Goal: Task Accomplishment & Management: Manage account settings

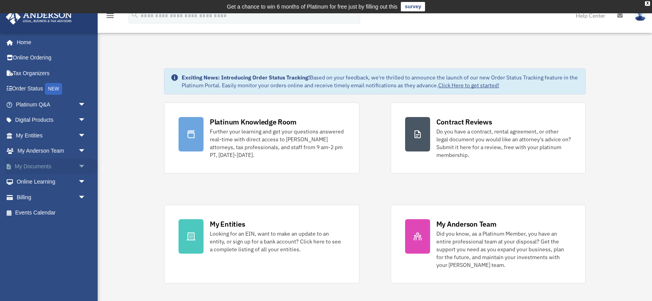
click at [32, 168] on link "My Documents arrow_drop_down" at bounding box center [51, 166] width 92 height 16
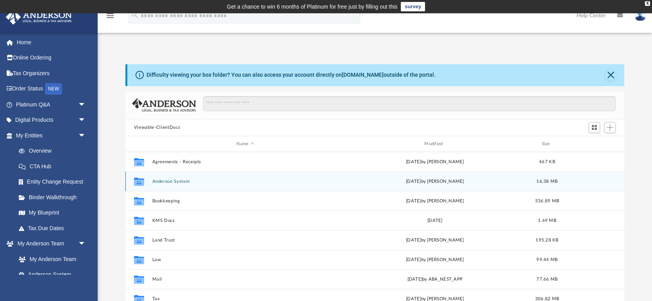
scroll to position [14, 0]
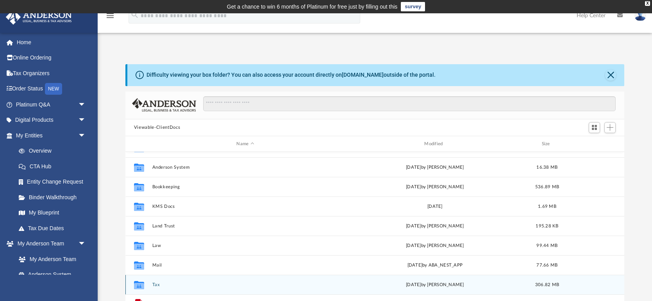
click at [155, 283] on button "Tax" at bounding box center [245, 284] width 186 height 5
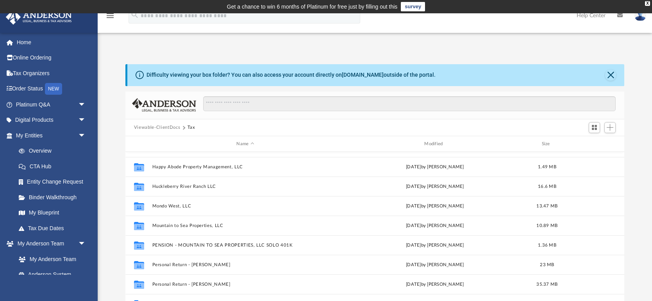
scroll to position [93, 0]
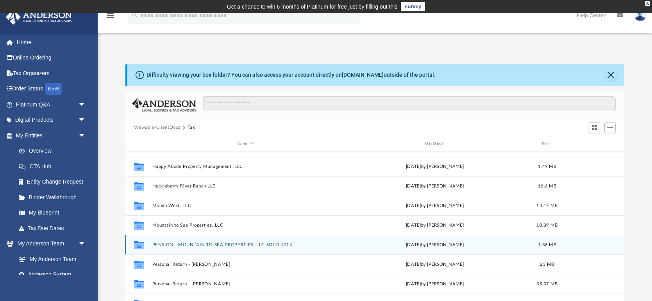
click at [188, 242] on button "PENSION - MOUNTAIN TO SEA PROPERTIES, LLC SOLO 401K" at bounding box center [245, 244] width 186 height 5
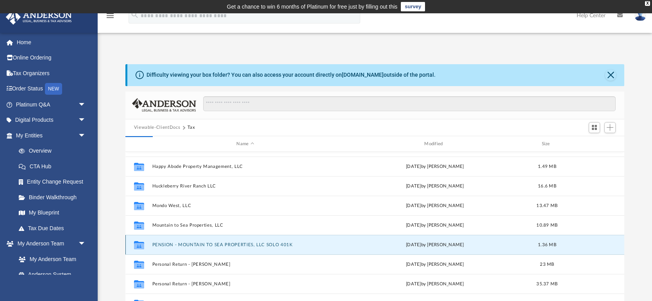
scroll to position [0, 0]
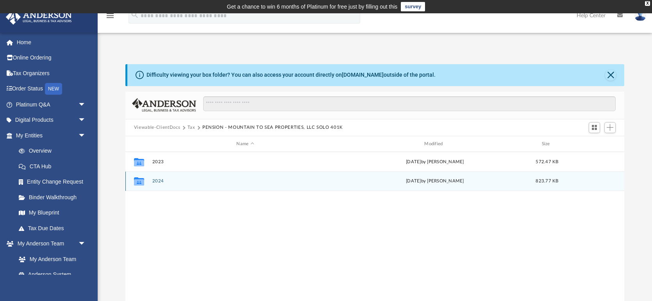
click at [159, 181] on button "2024" at bounding box center [245, 181] width 186 height 5
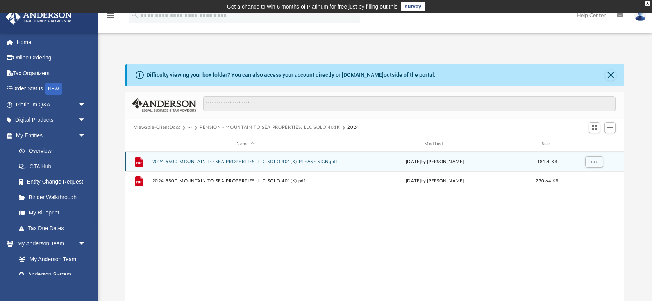
click at [185, 158] on div "File 2024 5500-MOUNTAIN TO SEA PROPERTIES, LLC SOLO 401(K)-PLEASE SIGN.pdf [DAT…" at bounding box center [374, 162] width 499 height 20
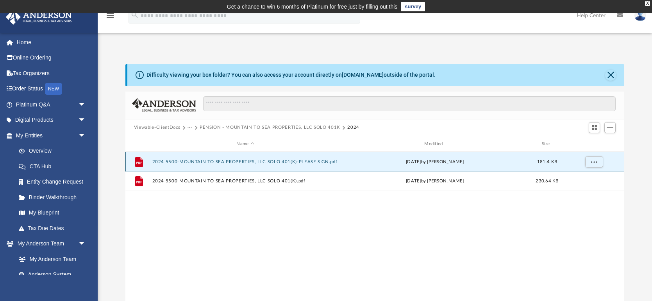
click at [208, 162] on button "2024 5500-MOUNTAIN TO SEA PROPERTIES, LLC SOLO 401(K)-PLEASE SIGN.pdf" at bounding box center [245, 161] width 186 height 5
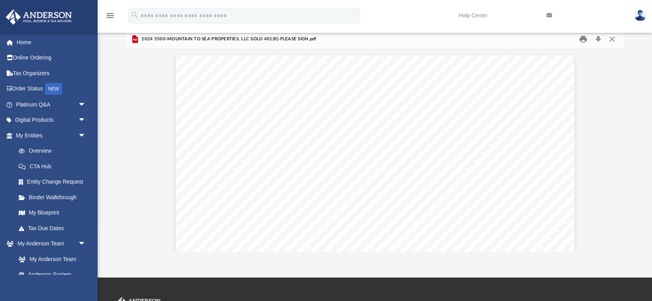
click at [581, 40] on button "Print" at bounding box center [584, 39] width 16 height 12
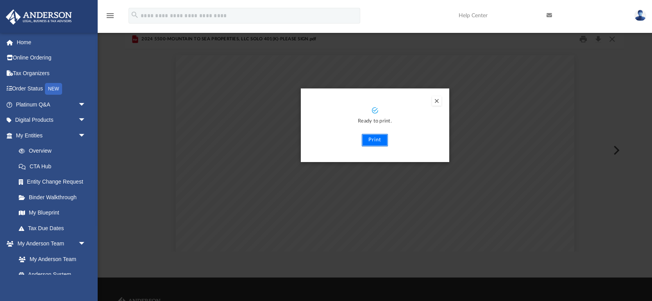
click at [376, 140] on button "Print" at bounding box center [375, 140] width 26 height 13
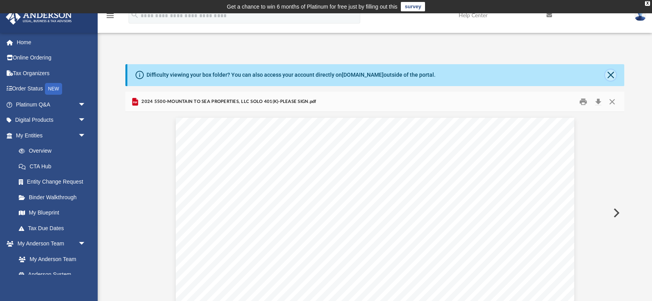
click at [611, 74] on button "Close" at bounding box center [611, 75] width 11 height 11
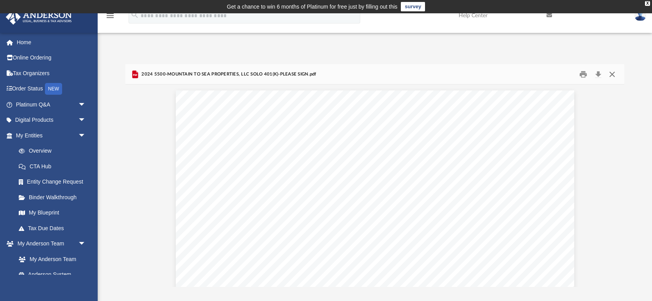
click at [613, 72] on button "Close" at bounding box center [613, 74] width 14 height 12
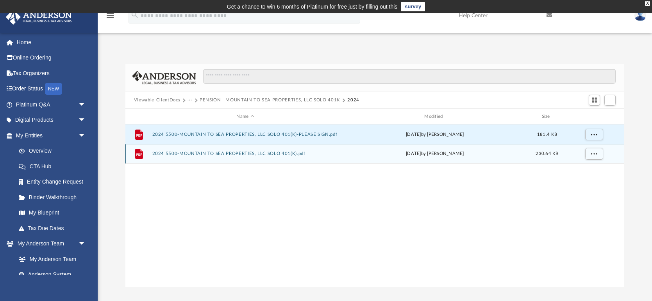
click at [237, 152] on button "2024 5500-MOUNTAIN TO SEA PROPERTIES, LLC SOLO 401(K).pdf" at bounding box center [245, 153] width 186 height 5
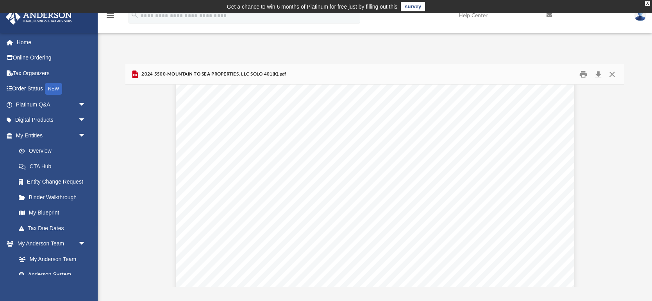
scroll to position [3954, 0]
click at [611, 74] on button "Close" at bounding box center [613, 74] width 14 height 12
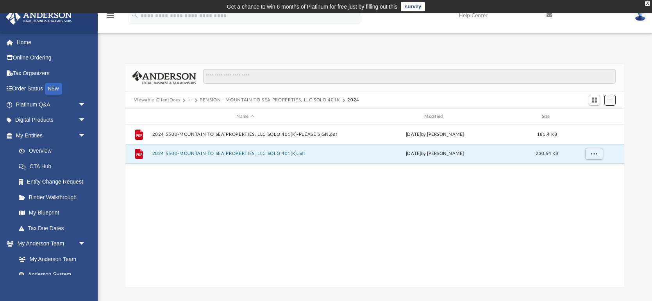
click at [611, 101] on span "Add" at bounding box center [610, 100] width 7 height 7
click at [590, 114] on li "Upload" at bounding box center [599, 115] width 25 height 8
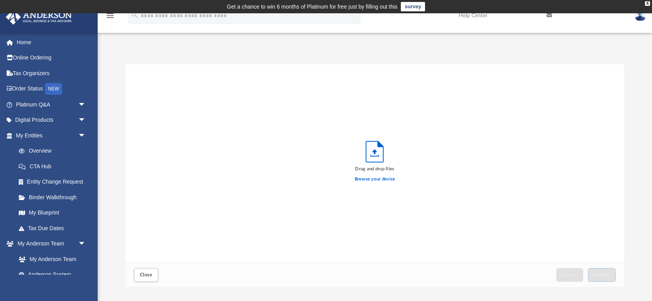
scroll to position [198, 499]
click at [369, 180] on label "Browse your device" at bounding box center [375, 179] width 41 height 7
click at [0, 0] on input "Browse your device" at bounding box center [0, 0] width 0 height 0
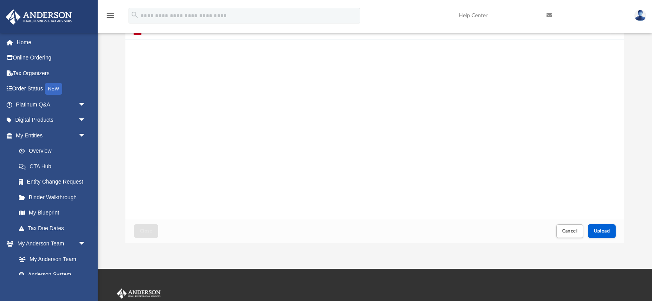
scroll to position [47, 0]
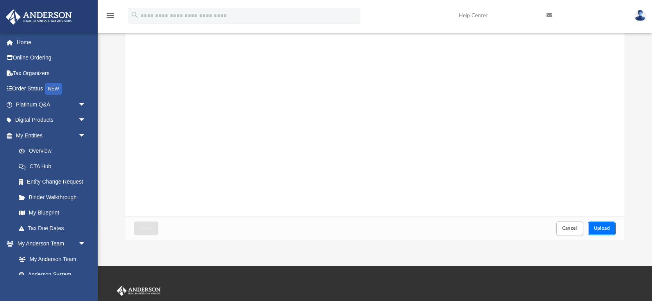
click at [600, 229] on span "Upload" at bounding box center [602, 228] width 16 height 5
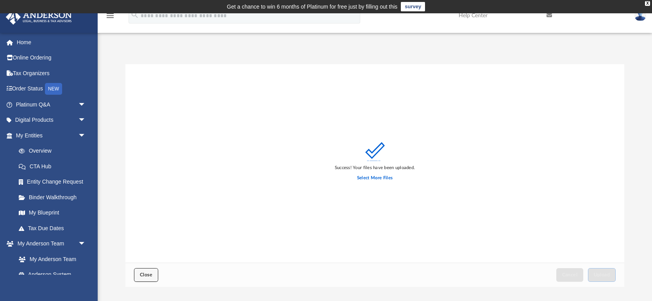
click at [146, 274] on span "Close" at bounding box center [146, 274] width 13 height 5
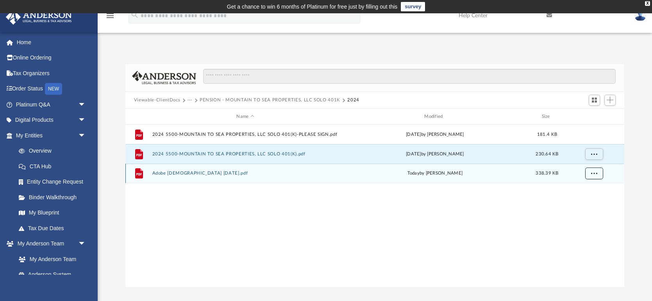
click at [596, 172] on span "More options" at bounding box center [594, 173] width 6 height 4
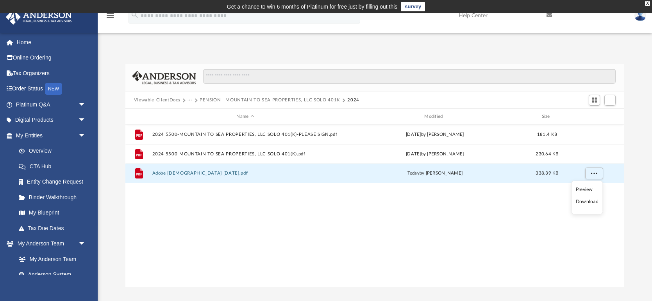
click at [496, 227] on div "File 2024 5500-MOUNTAIN TO SEA PROPERTIES, LLC SOLO 401(K)-PLEASE SIGN.pdf [DAT…" at bounding box center [374, 205] width 499 height 162
